Goal: Information Seeking & Learning: Learn about a topic

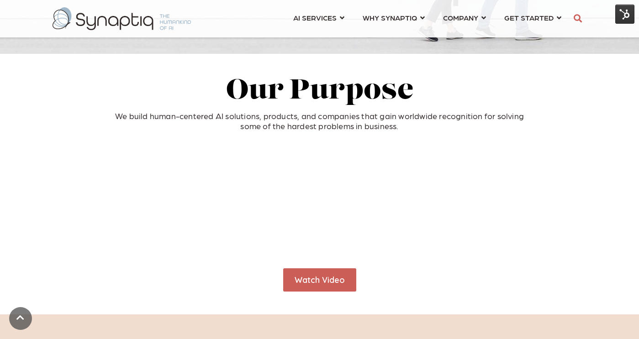
scroll to position [276, 0]
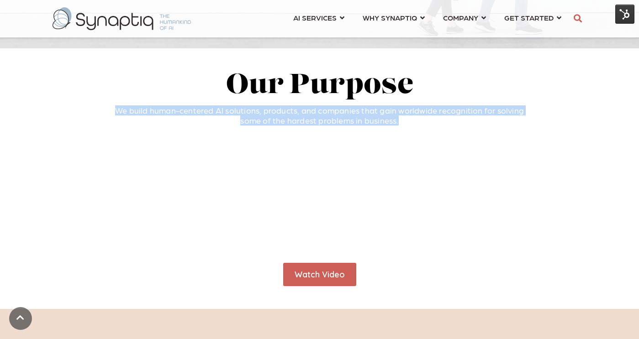
drag, startPoint x: 118, startPoint y: 110, endPoint x: 401, endPoint y: 124, distance: 282.7
click at [401, 124] on p "We build human-centered AI solutions, products, and companies that gain worldwi…" at bounding box center [320, 116] width 548 height 20
copy p "We build human-centered AI solutions, products, and companies that gain worldwi…"
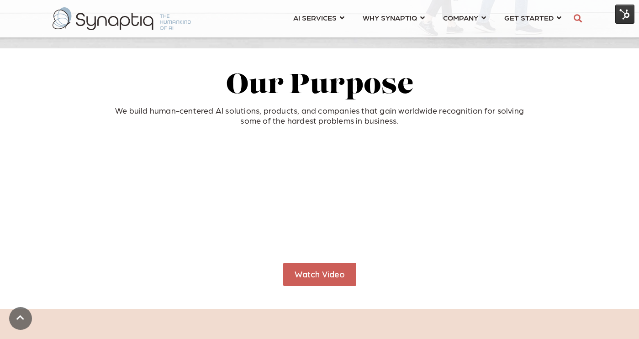
click at [573, 81] on h2 "Our Purpose" at bounding box center [320, 86] width 548 height 30
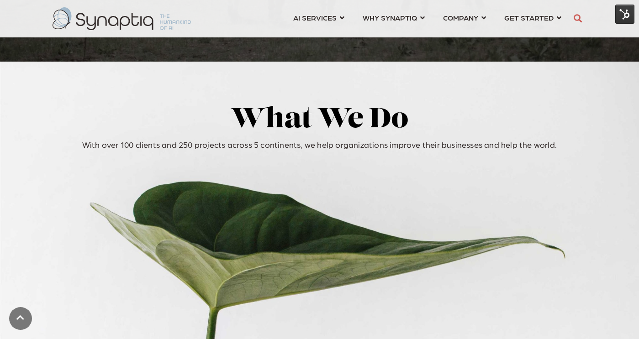
scroll to position [1744, 0]
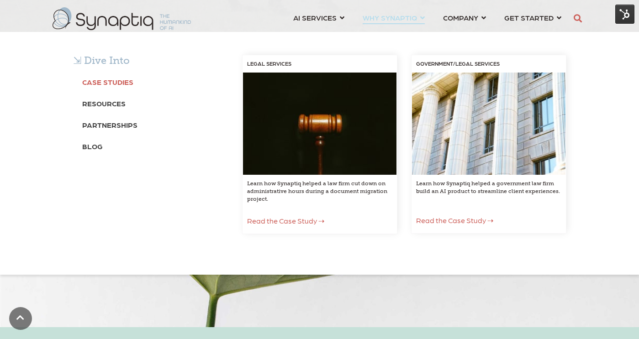
click at [122, 83] on b "Case Studies" at bounding box center [107, 82] width 51 height 9
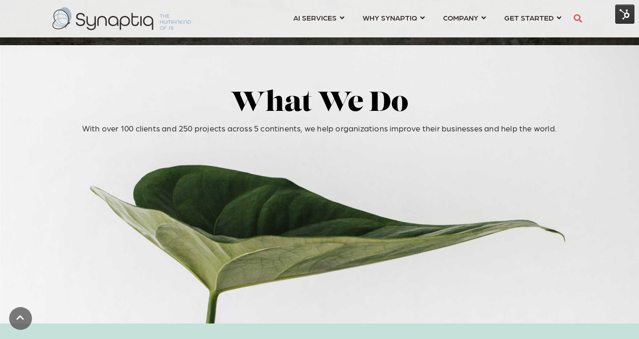
scroll to position [1744, 0]
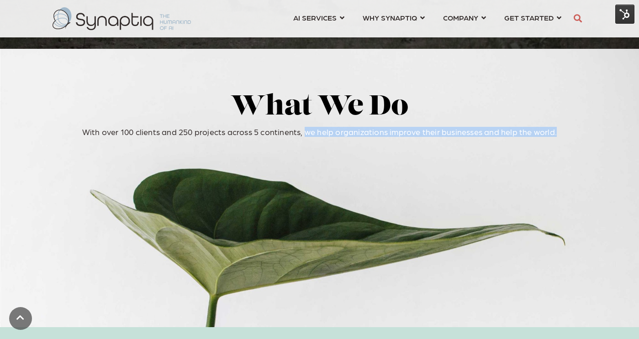
drag, startPoint x: 306, startPoint y: 132, endPoint x: 576, endPoint y: 132, distance: 270.5
click at [576, 132] on div "What We Do With over 100 clients and 250 projects across 5 continents, we help …" at bounding box center [319, 188] width 639 height 278
copy p "we help organizations improve their businesses and help the world."
